Goal: Transaction & Acquisition: Download file/media

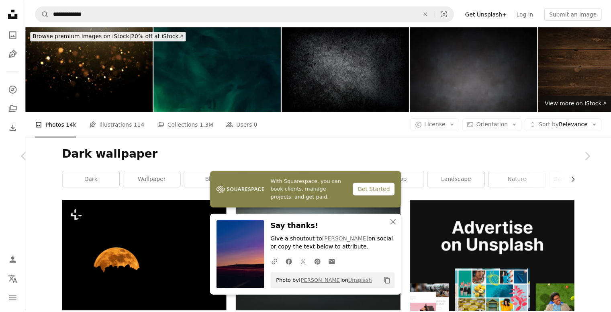
scroll to position [14401, 0]
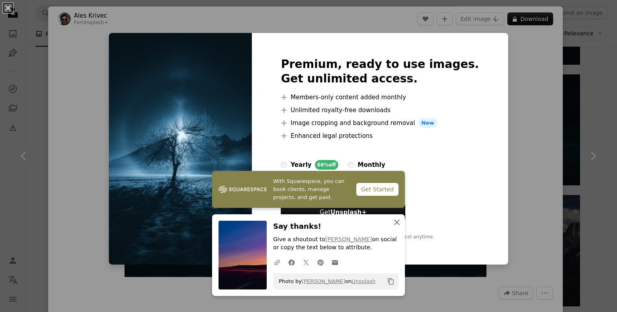
click at [395, 222] on icon "An X shape" at bounding box center [397, 222] width 10 height 10
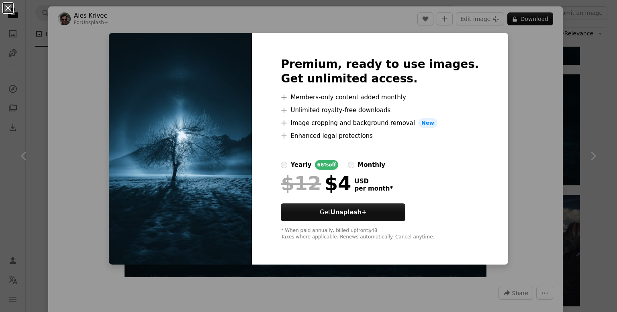
click at [9, 7] on button "An X shape" at bounding box center [8, 8] width 10 height 10
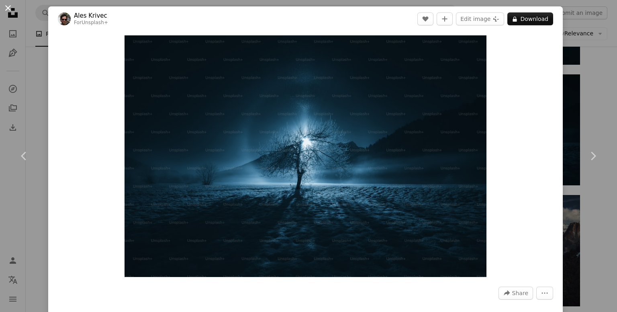
click at [4, 8] on button "An X shape" at bounding box center [8, 8] width 10 height 10
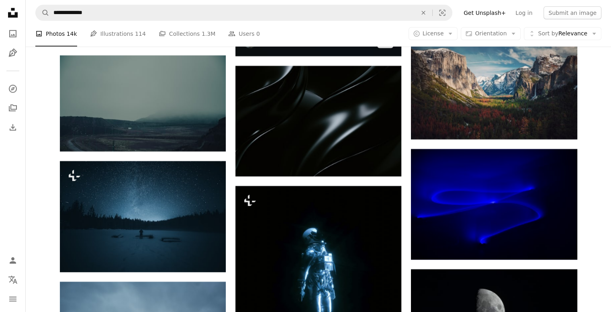
scroll to position [14568, 0]
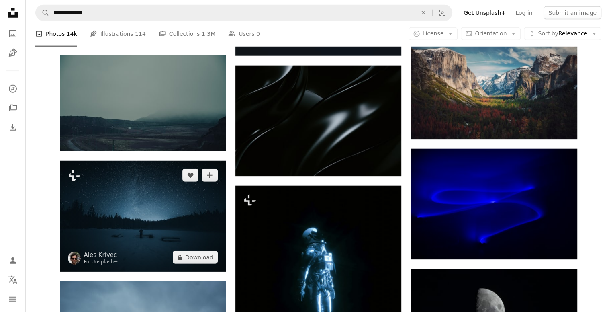
click at [164, 184] on img at bounding box center [143, 216] width 166 height 111
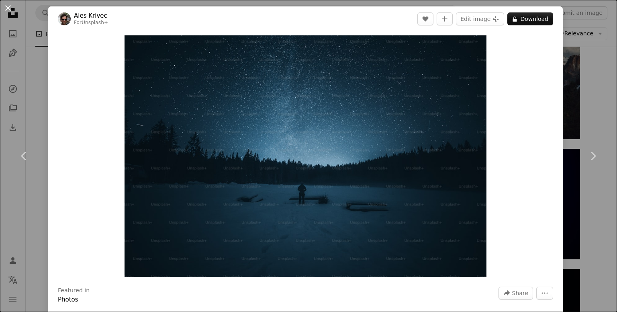
click at [8, 13] on button "An X shape" at bounding box center [8, 8] width 10 height 10
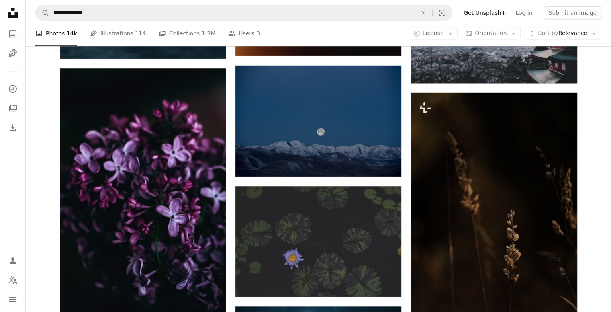
scroll to position [15892, 0]
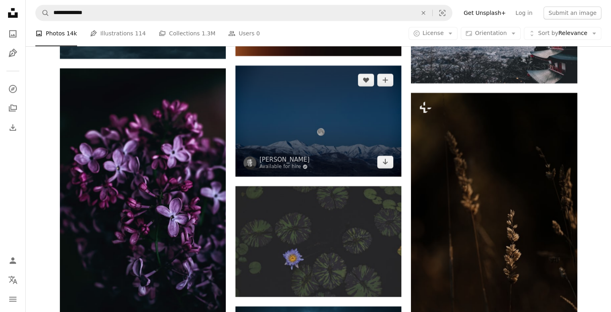
click at [309, 149] on img at bounding box center [318, 120] width 166 height 110
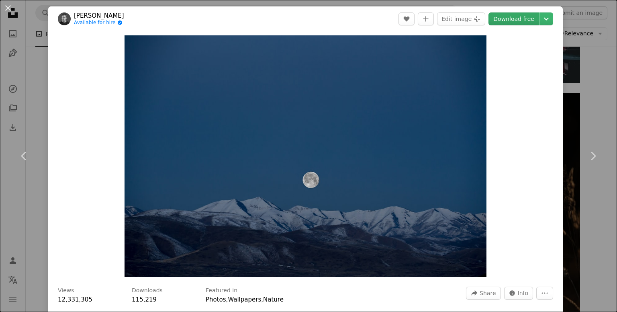
click at [506, 21] on link "Download free" at bounding box center [514, 18] width 51 height 13
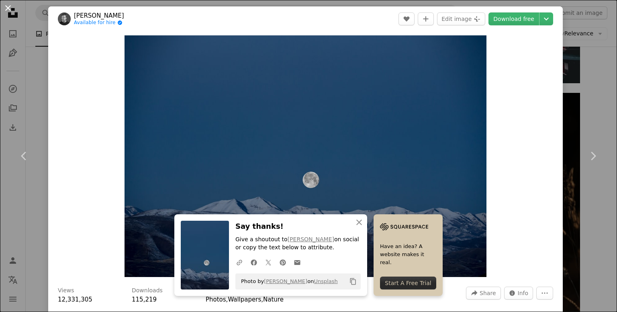
click at [6, 8] on button "An X shape" at bounding box center [8, 8] width 10 height 10
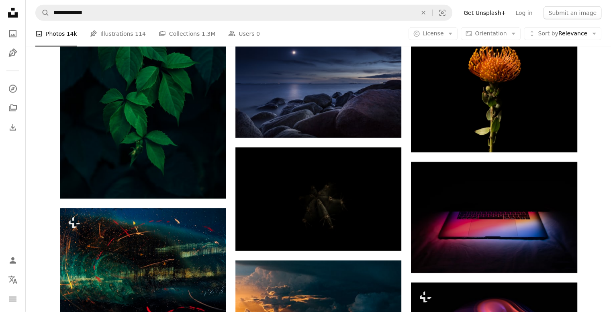
scroll to position [17235, 0]
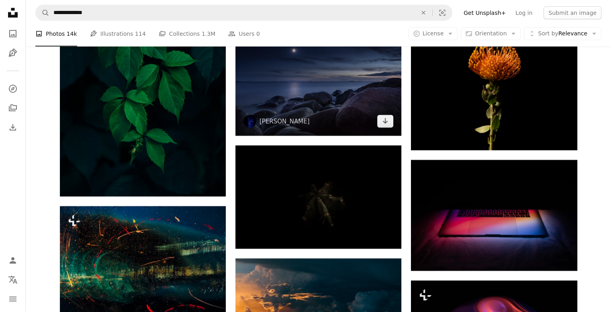
click at [319, 77] on img at bounding box center [318, 80] width 166 height 110
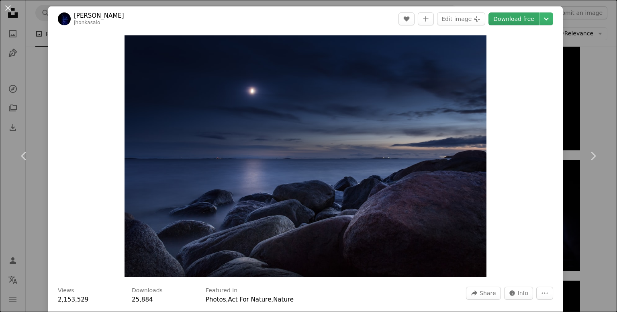
click at [510, 18] on link "Download free" at bounding box center [514, 18] width 51 height 13
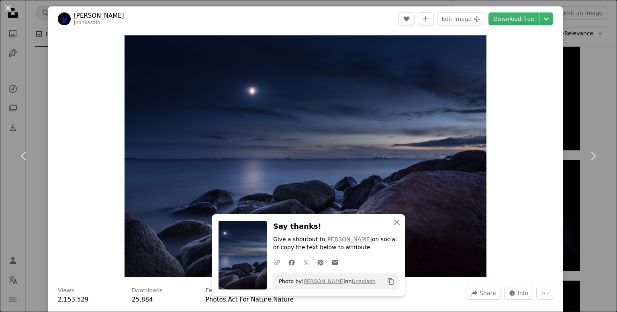
click at [8, 10] on button "An X shape" at bounding box center [8, 8] width 10 height 10
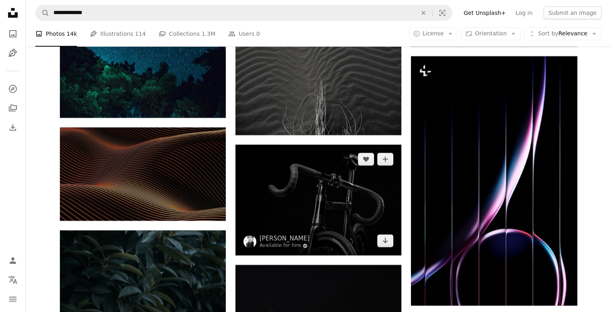
scroll to position [18312, 0]
